Goal: Information Seeking & Learning: Learn about a topic

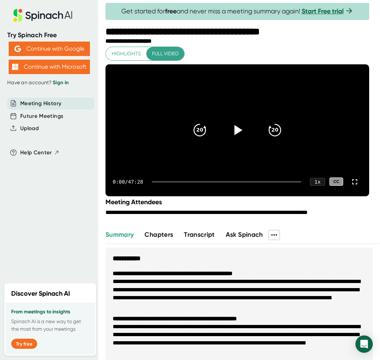
click at [196, 238] on span "Transcript" at bounding box center [199, 234] width 31 height 8
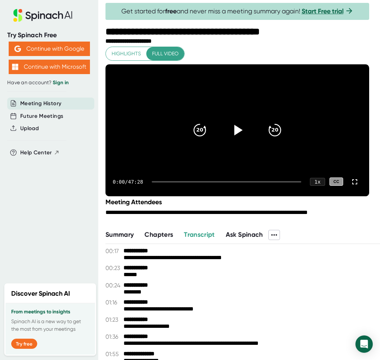
click at [238, 139] on icon at bounding box center [237, 130] width 18 height 18
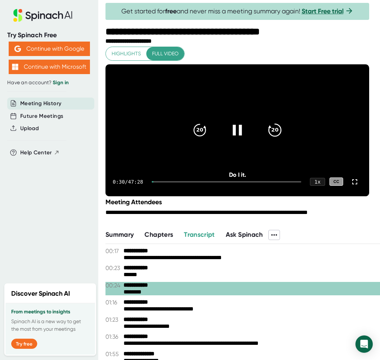
click at [281, 139] on icon "20" at bounding box center [275, 130] width 18 height 18
click at [242, 135] on icon at bounding box center [237, 130] width 9 height 10
click at [244, 139] on icon at bounding box center [237, 130] width 18 height 18
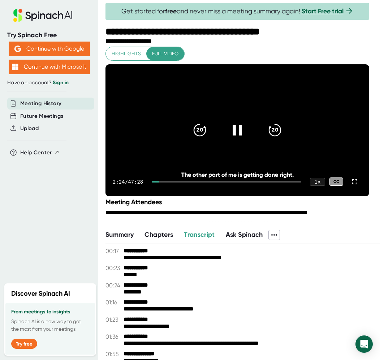
click at [246, 139] on icon at bounding box center [237, 130] width 18 height 18
